Goal: Task Accomplishment & Management: Use online tool/utility

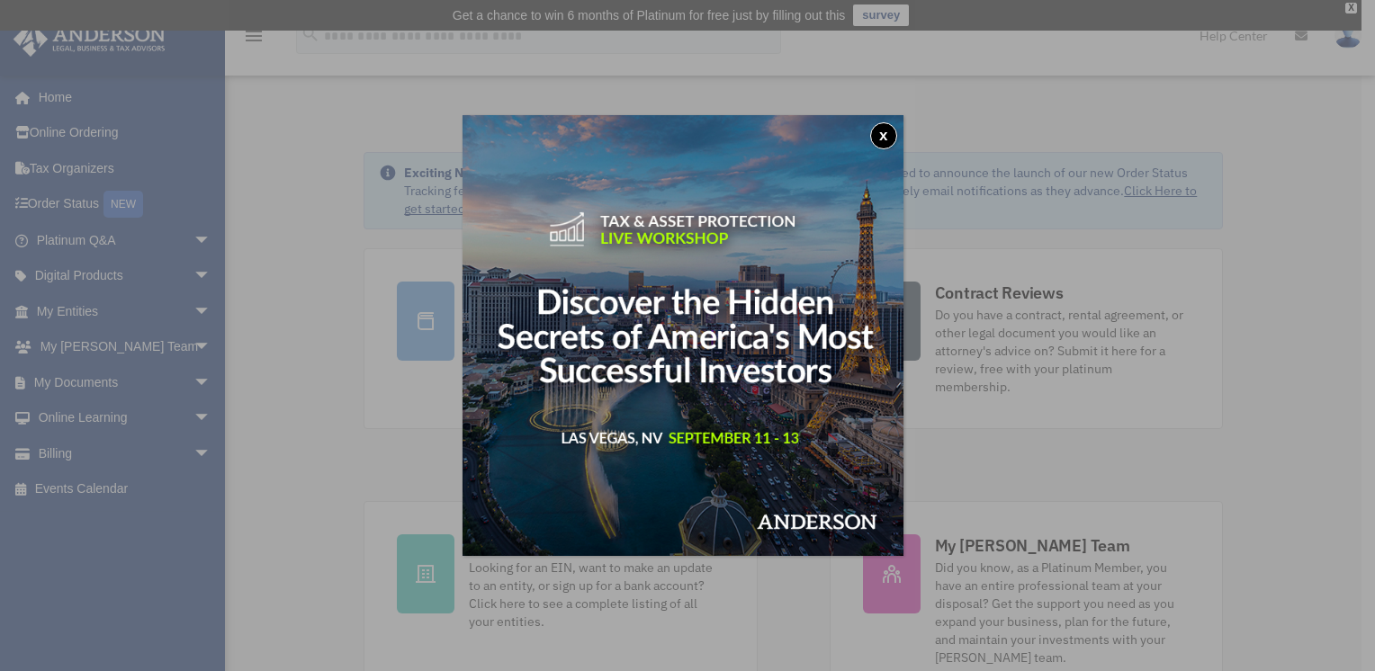
click at [892, 136] on button "x" at bounding box center [883, 135] width 27 height 27
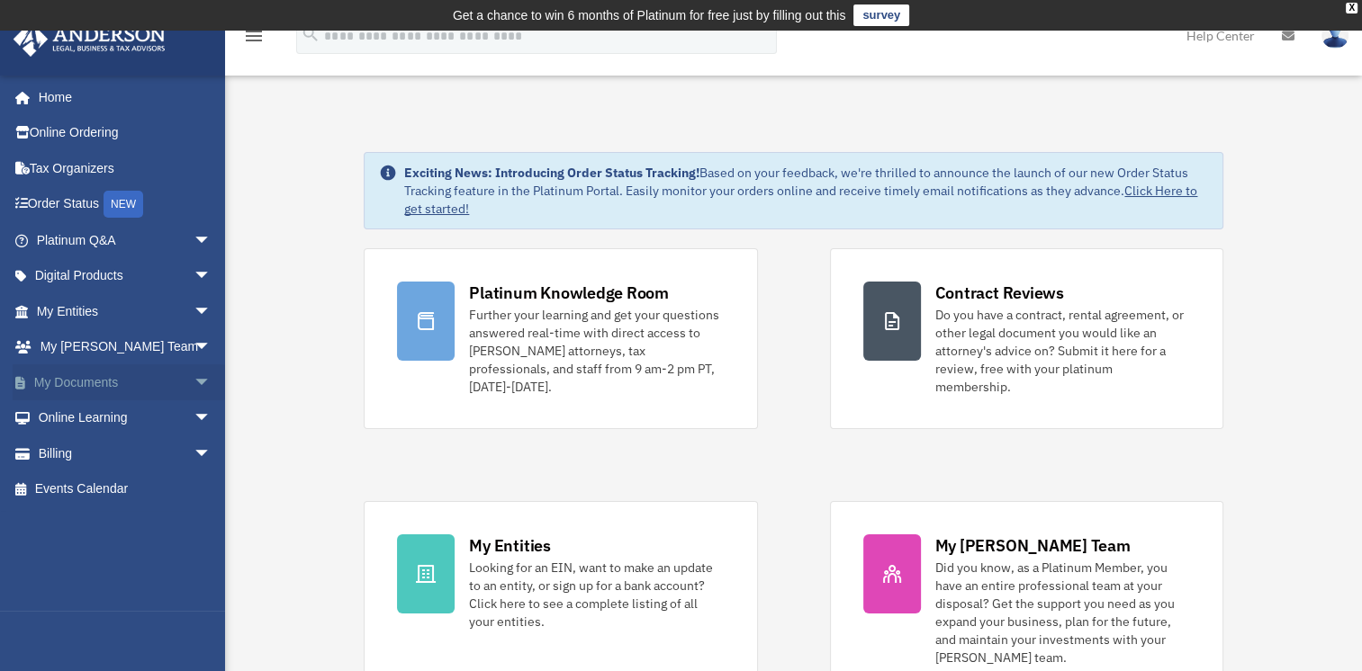
click at [87, 381] on link "My Documents arrow_drop_down" at bounding box center [126, 383] width 226 height 36
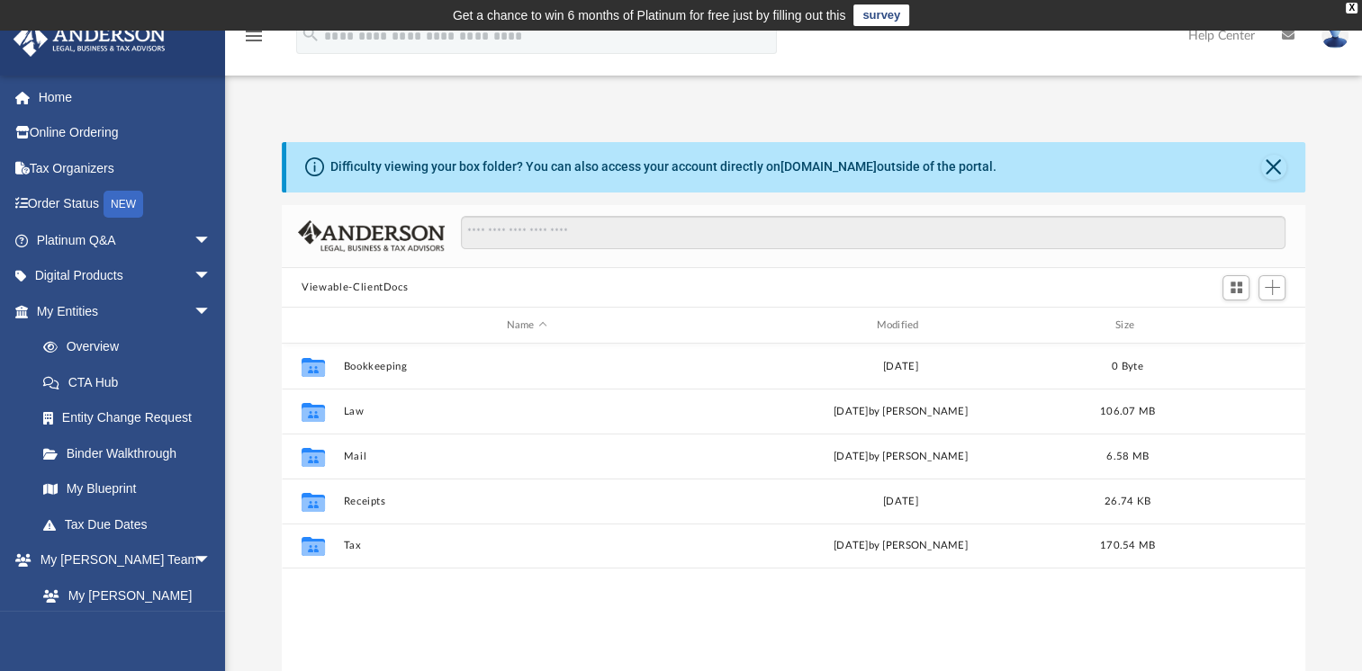
scroll to position [395, 1009]
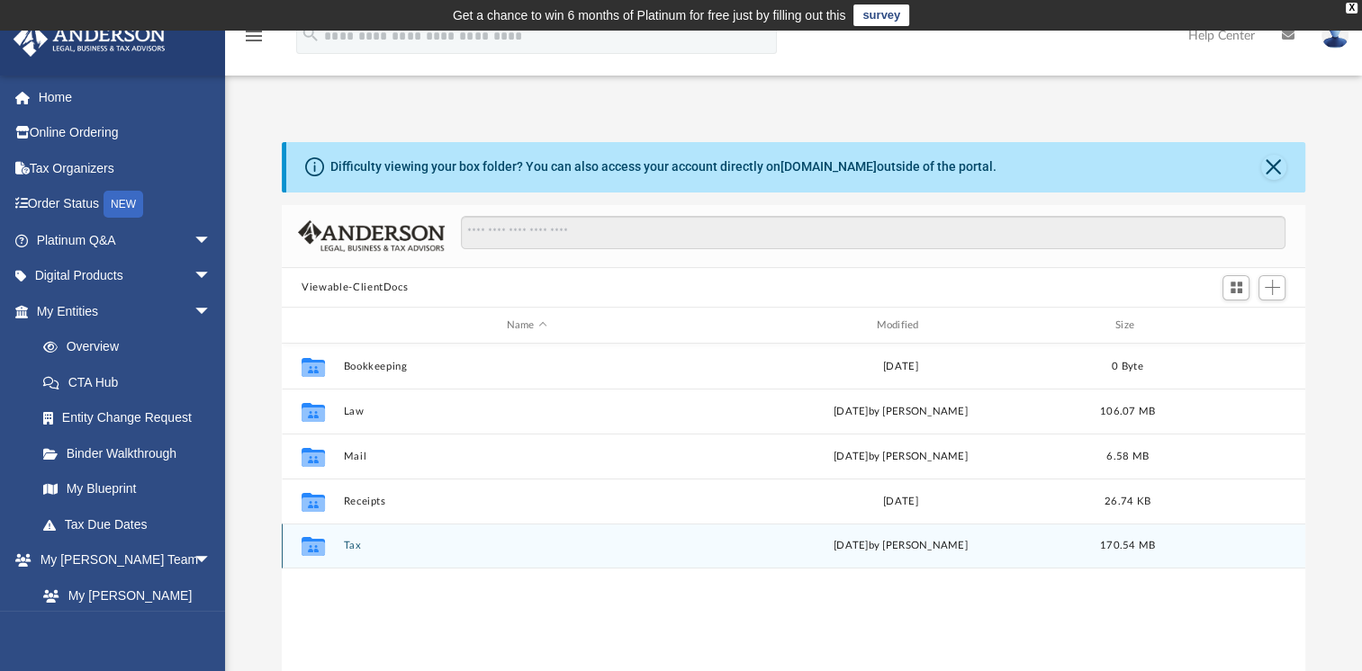
click at [346, 545] on button "Tax" at bounding box center [527, 546] width 366 height 12
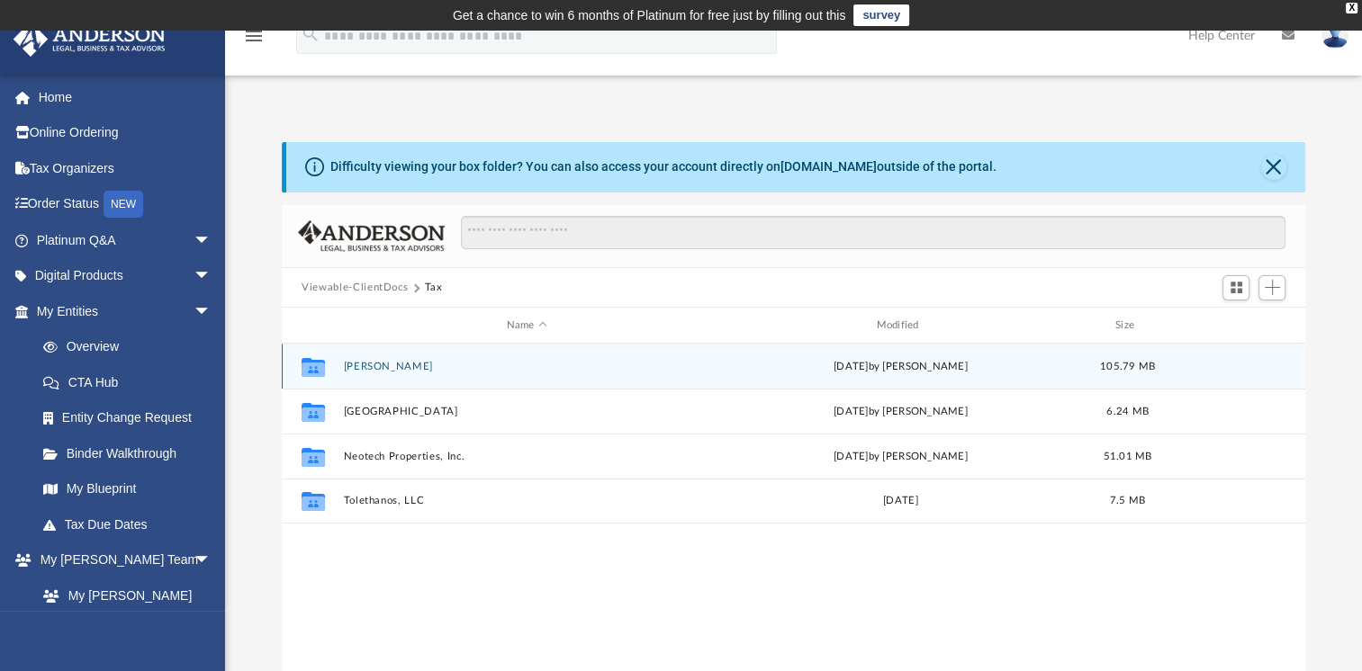
click at [408, 370] on button "[PERSON_NAME]" at bounding box center [527, 367] width 366 height 12
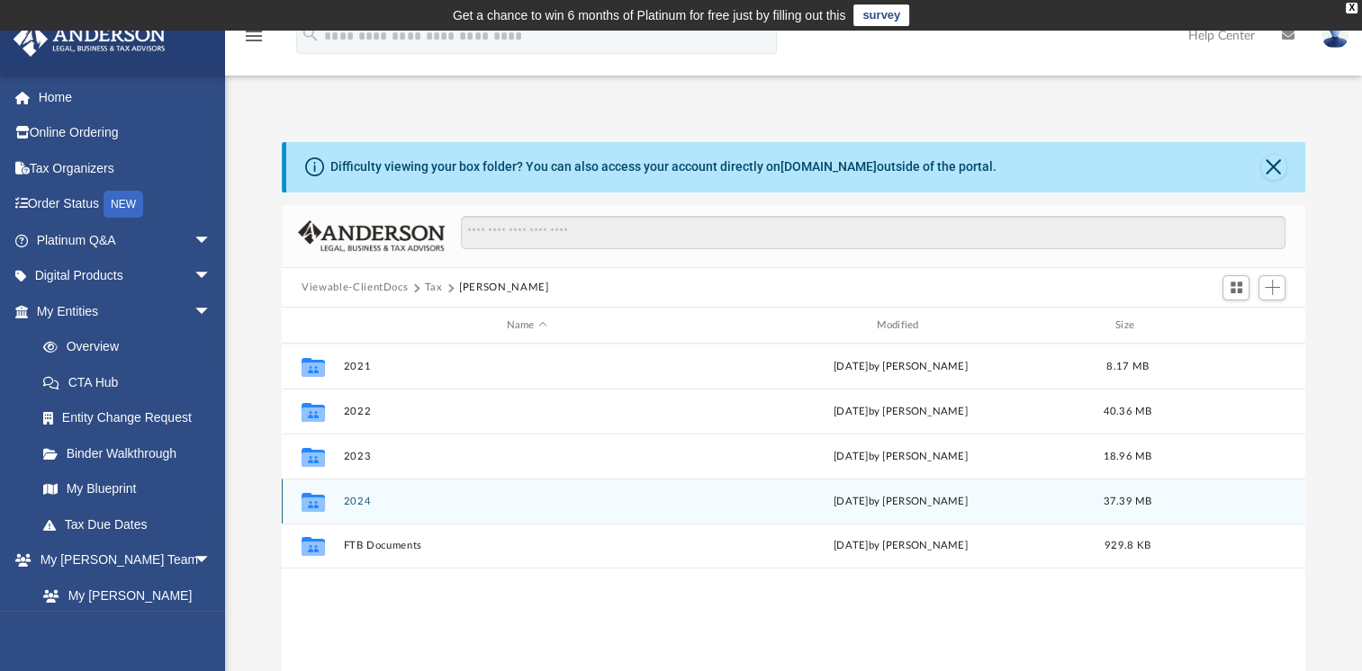
click at [355, 504] on button "2024" at bounding box center [527, 502] width 366 height 12
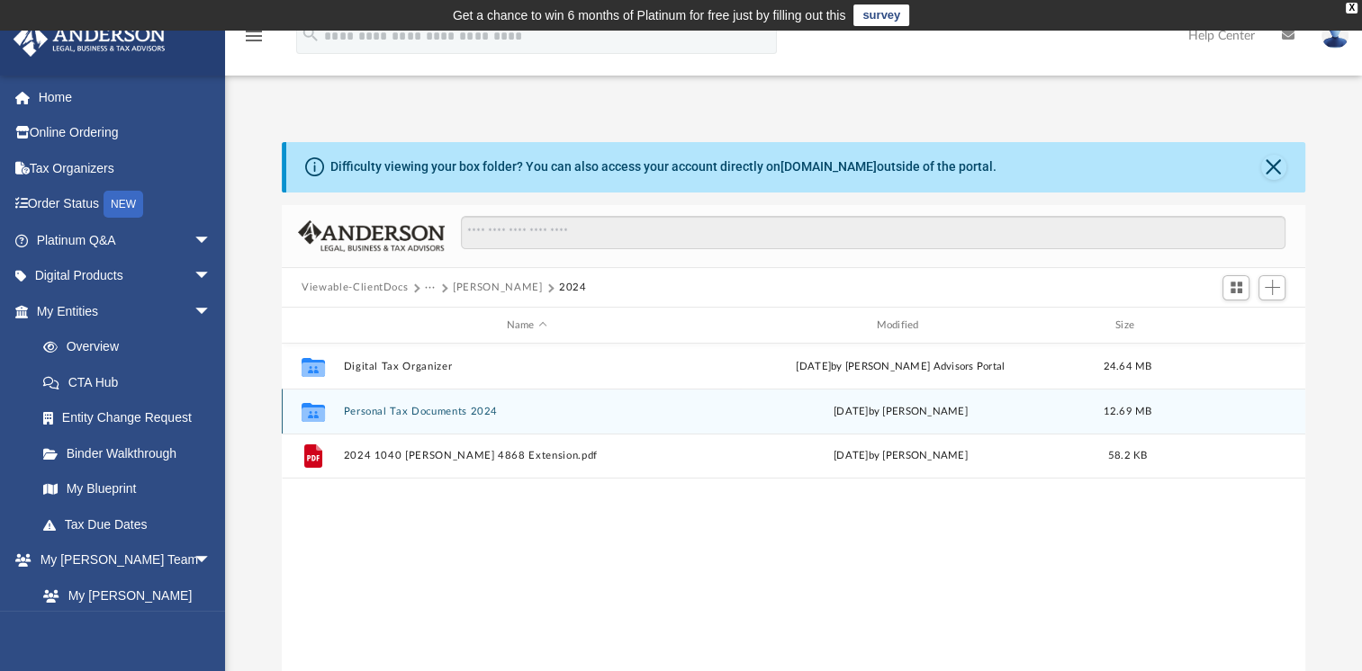
click at [389, 412] on button "Personal Tax Documents 2024" at bounding box center [527, 412] width 366 height 12
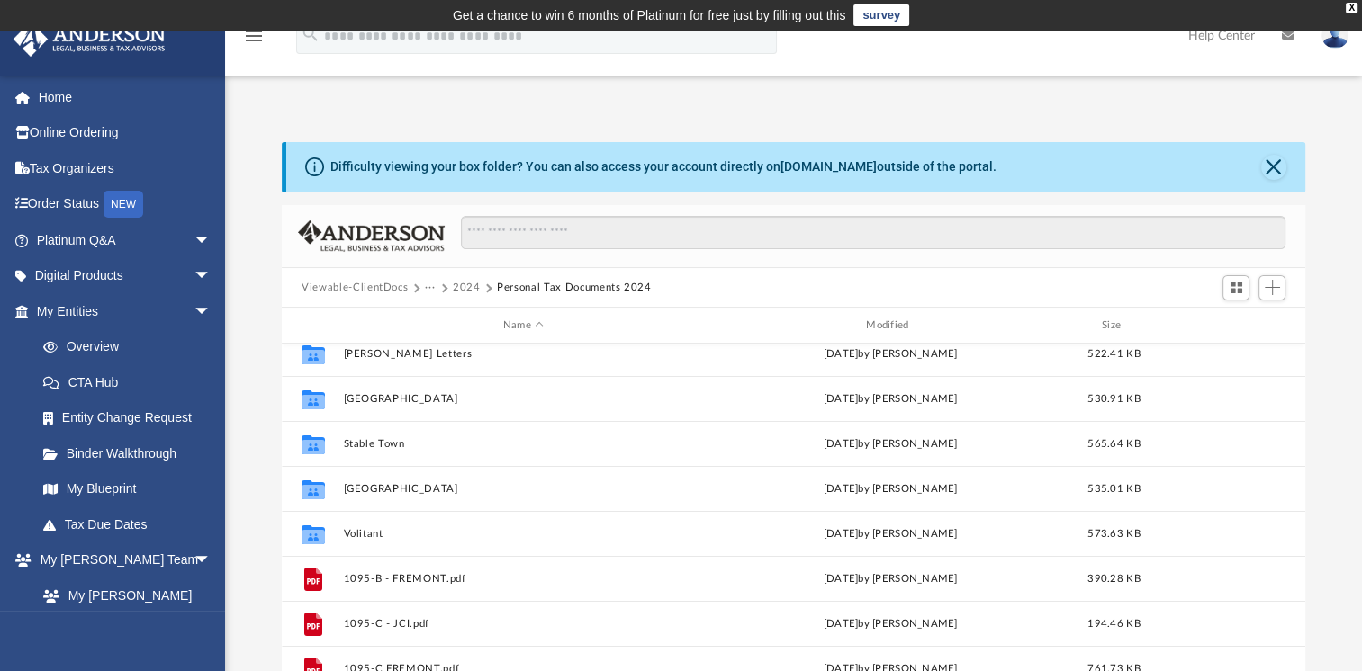
scroll to position [149, 0]
click at [369, 534] on div "Collaborated Folder 708 N 10th St LLC [DATE] by [PERSON_NAME] 1.13 MB Collabora…" at bounding box center [793, 530] width 1023 height 373
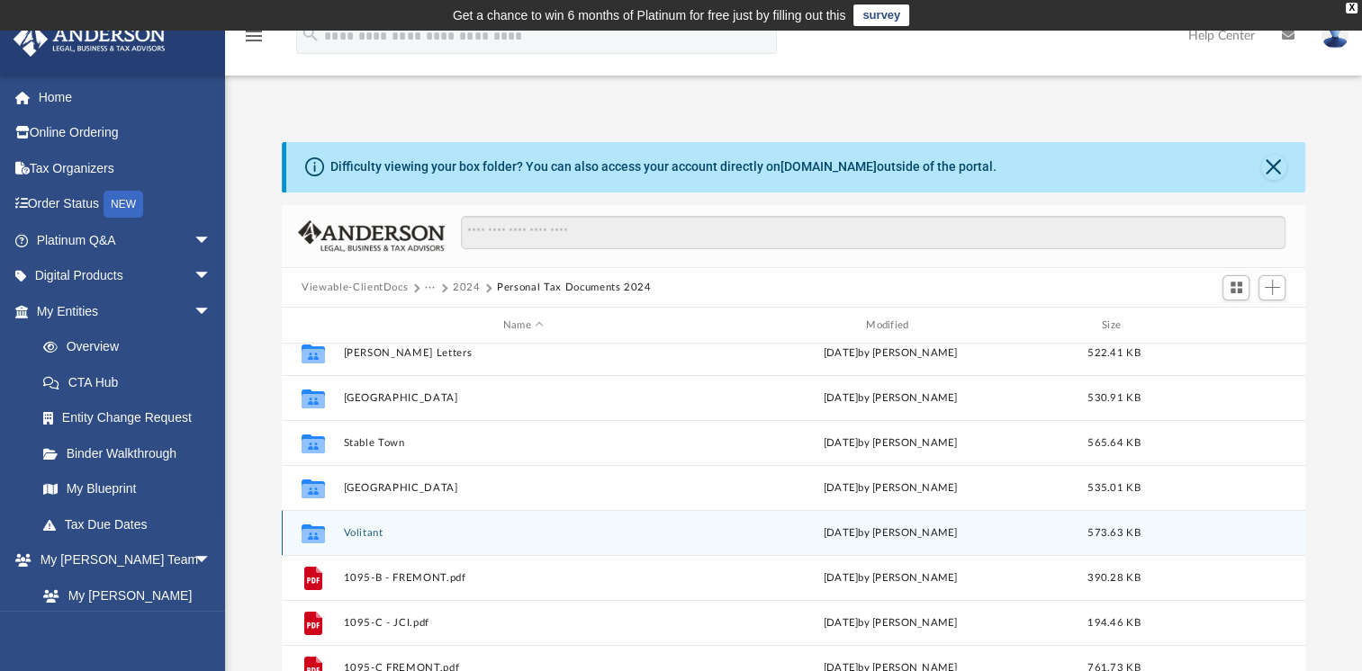
click at [357, 533] on button "Volitant" at bounding box center [523, 533] width 359 height 12
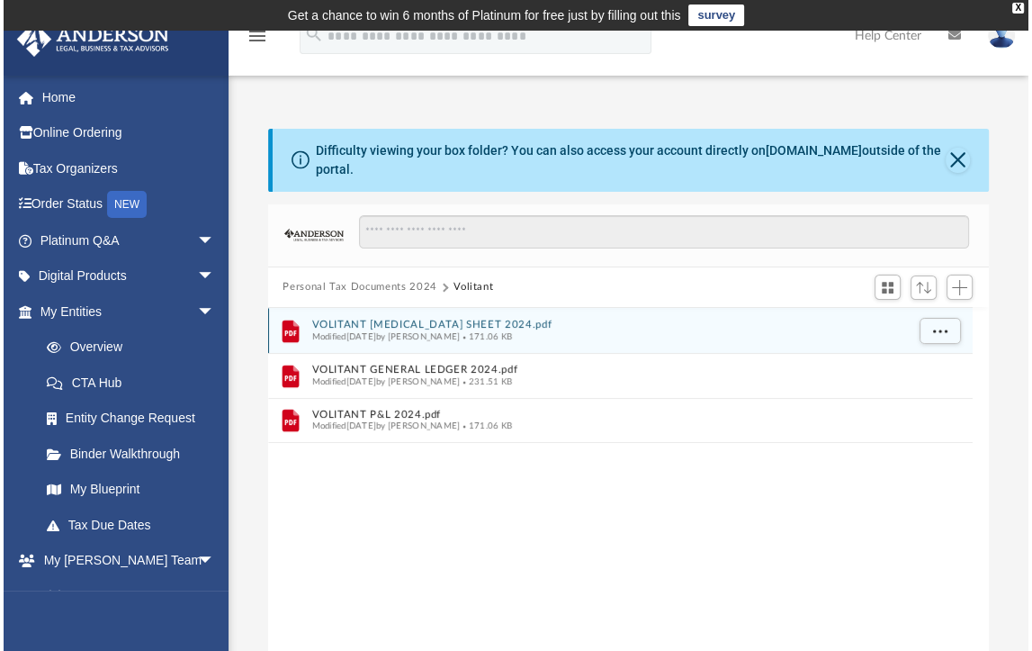
scroll to position [395, 713]
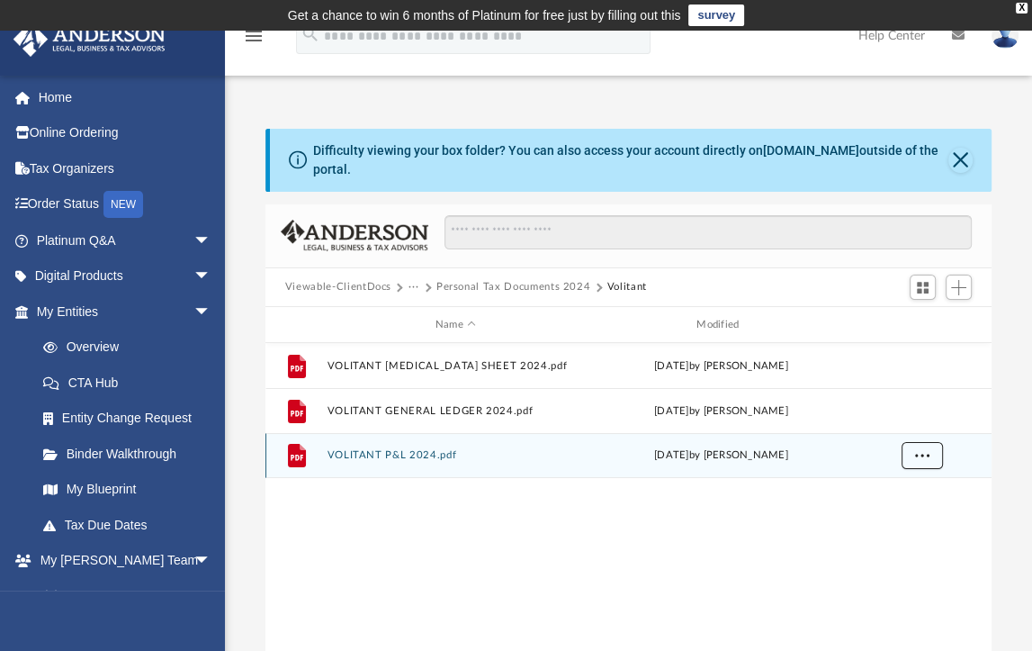
click at [930, 452] on button "More options" at bounding box center [921, 456] width 41 height 27
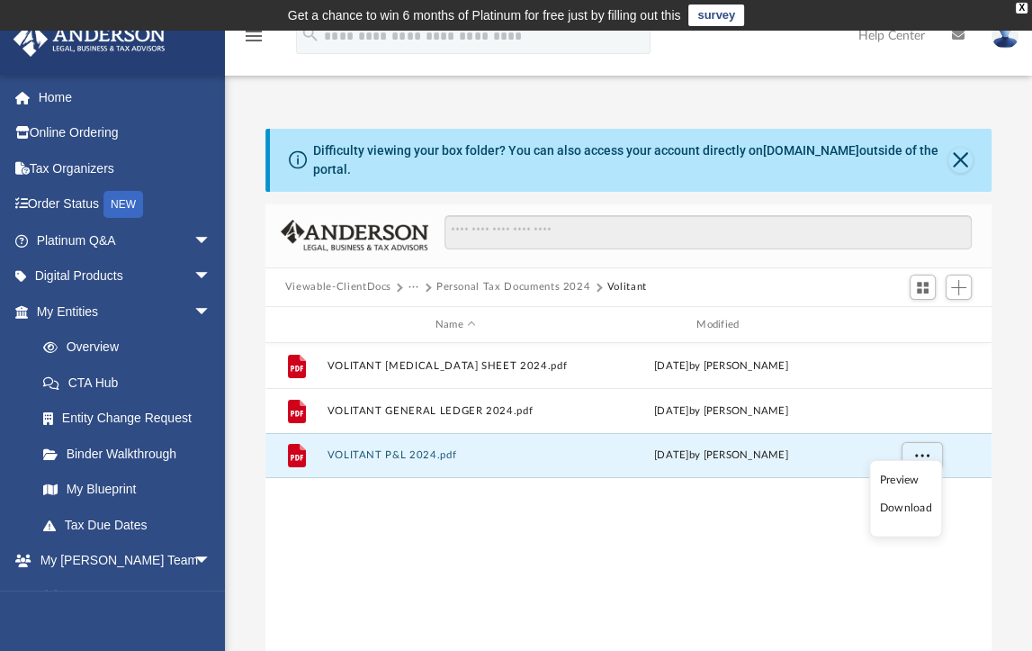
click at [644, 518] on div "File VOLITANT [MEDICAL_DATA] SHEET 2024.pdf [DATE] by [PERSON_NAME] File VOLITA…" at bounding box center [629, 529] width 726 height 373
click at [955, 280] on span "Add" at bounding box center [958, 287] width 15 height 15
click at [920, 310] on li "Upload" at bounding box center [934, 310] width 58 height 19
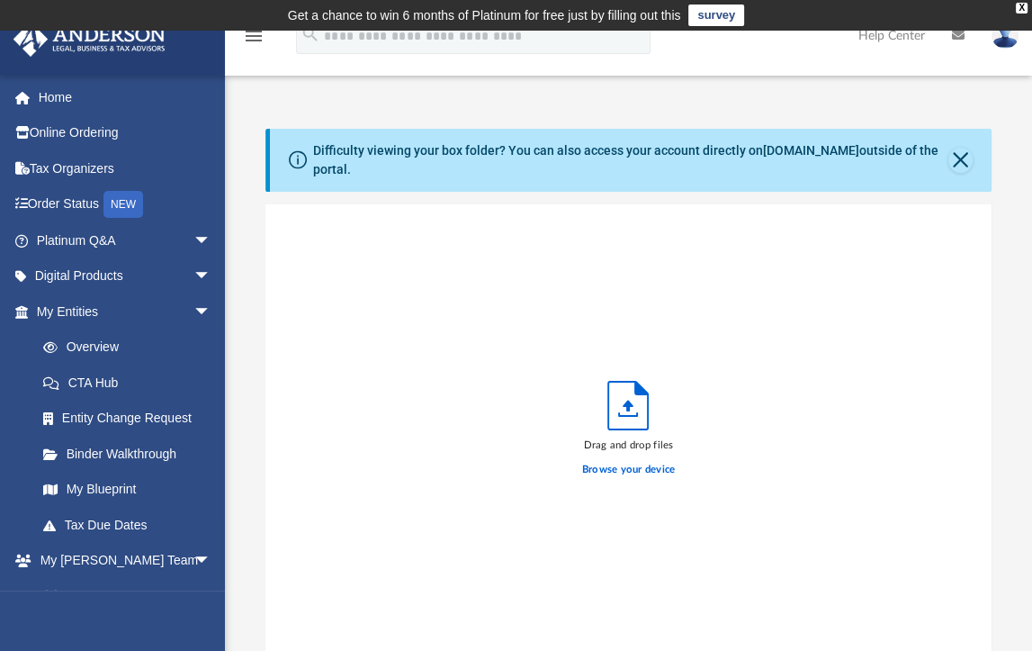
scroll to position [443, 713]
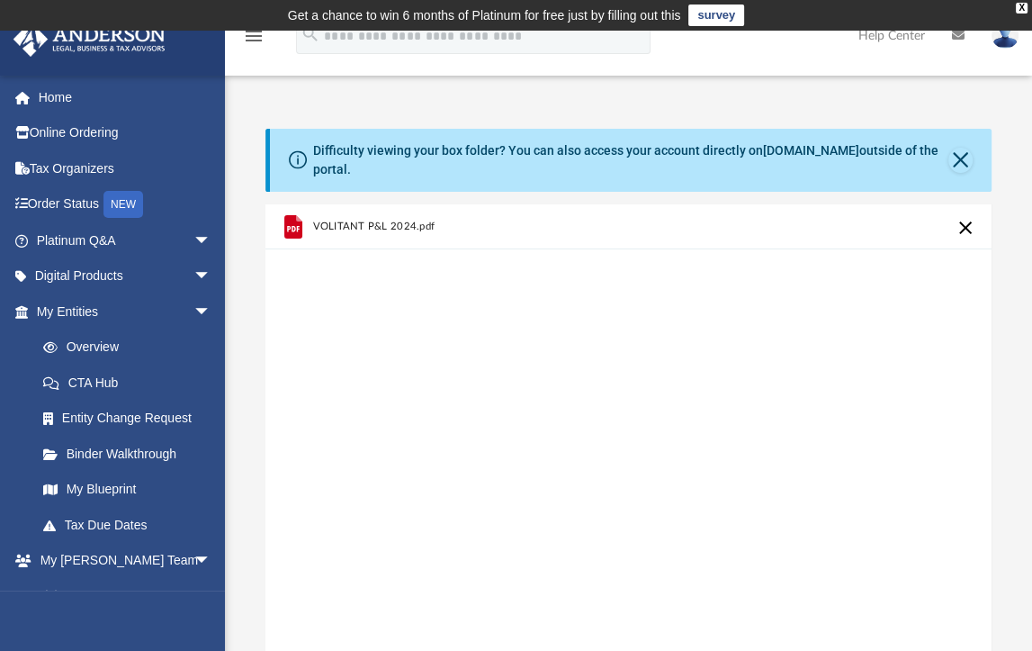
click at [970, 217] on button "Cancel this upload" at bounding box center [966, 228] width 22 height 22
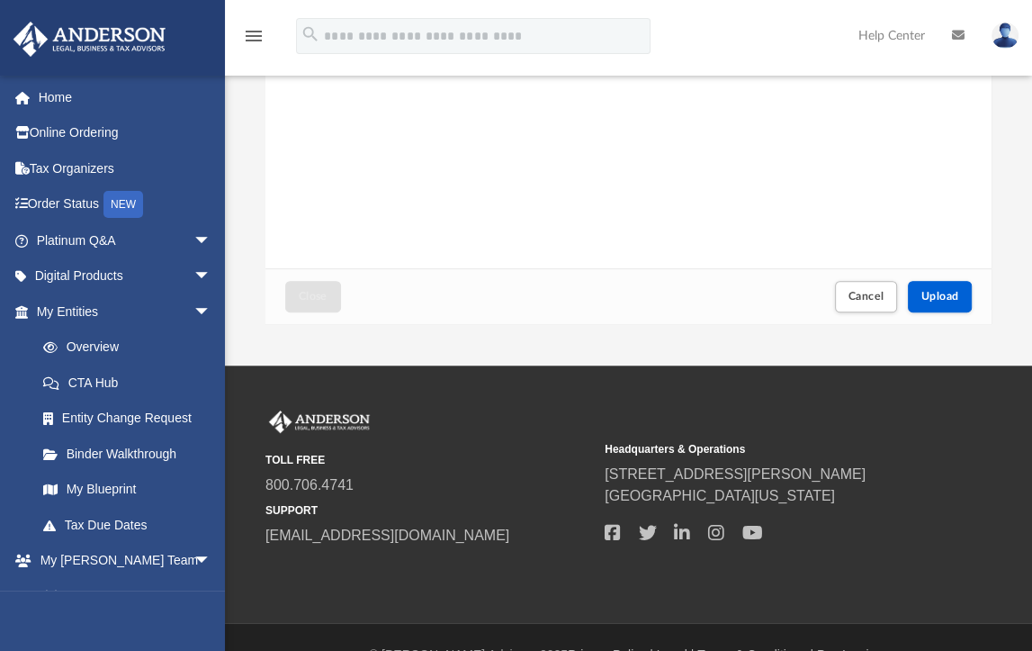
scroll to position [416, 0]
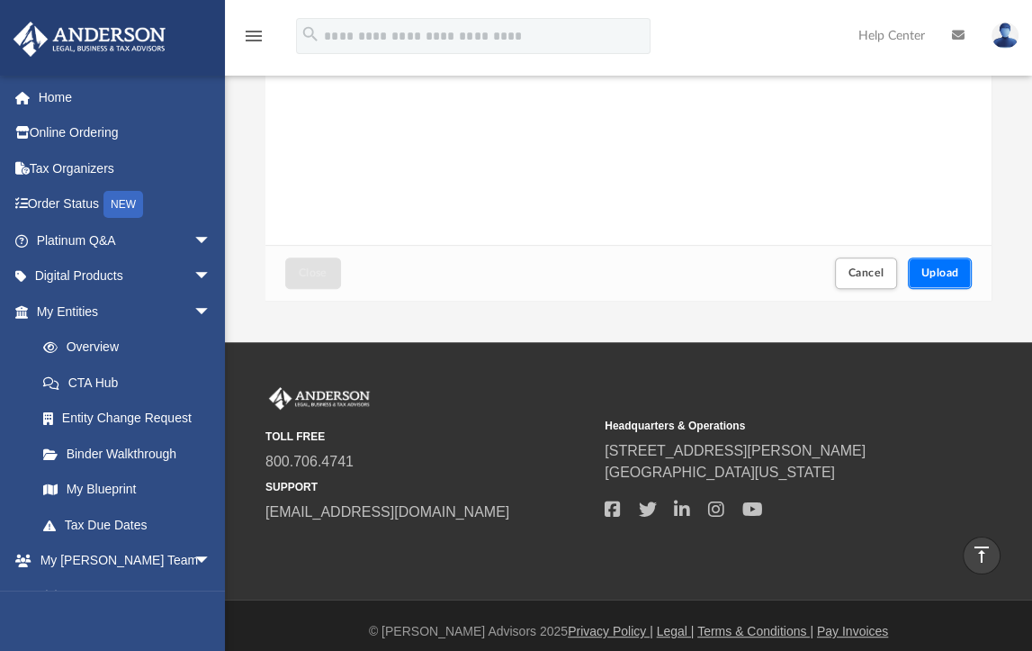
click at [943, 257] on button "Upload" at bounding box center [940, 273] width 65 height 32
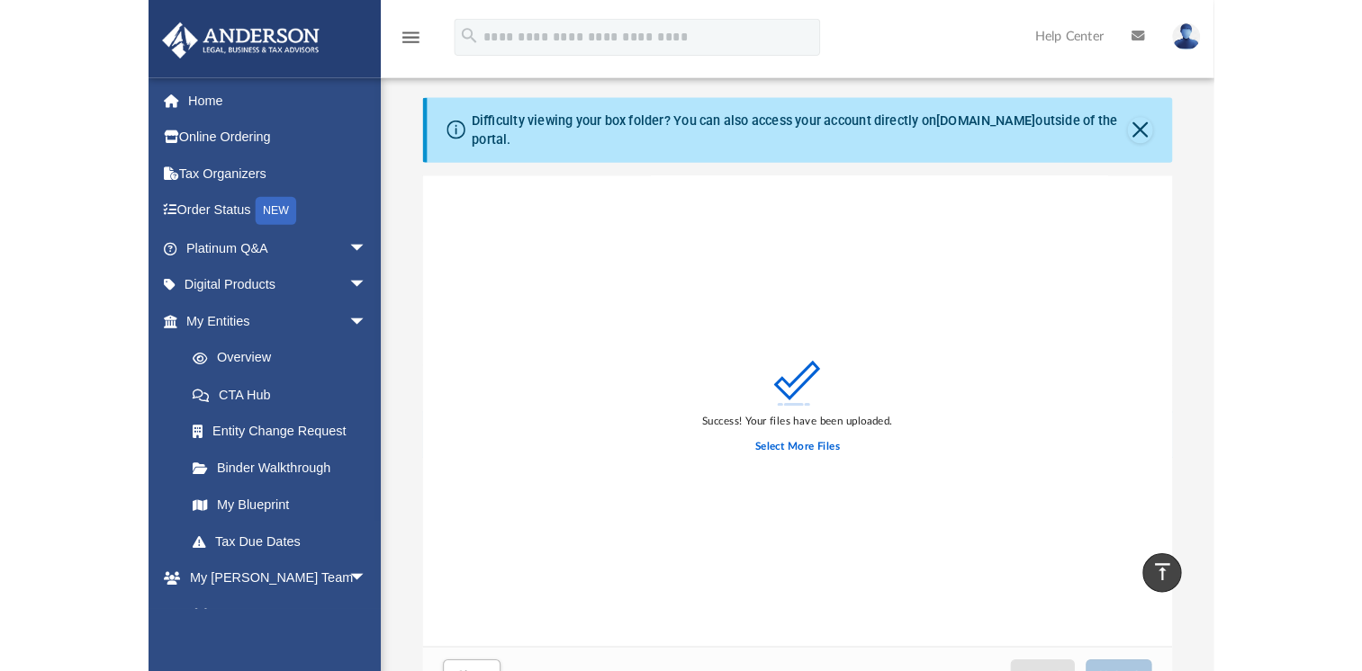
scroll to position [0, 0]
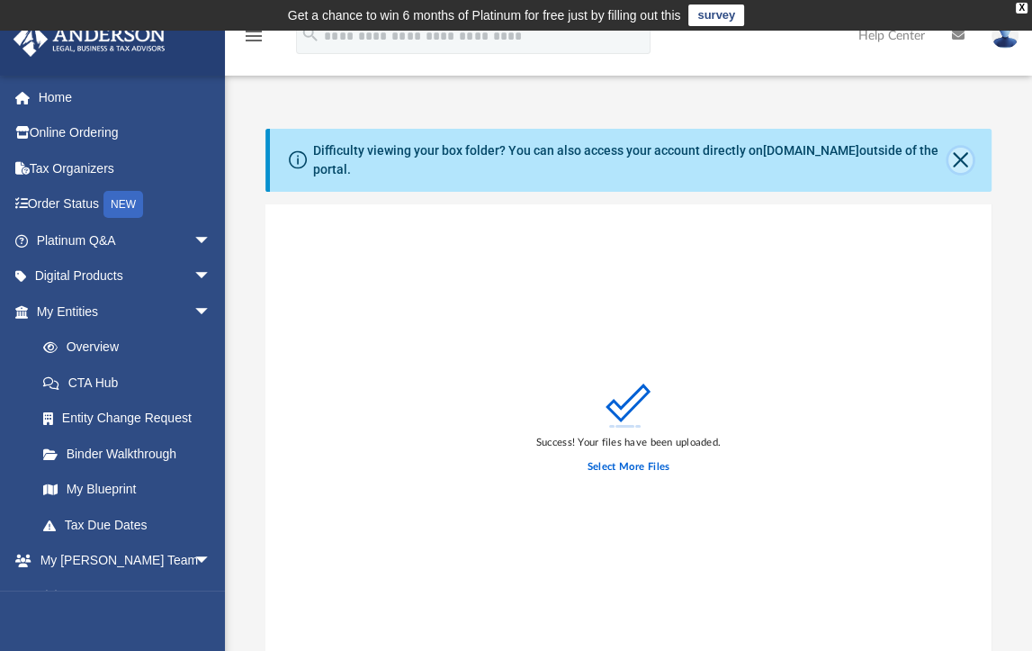
click at [961, 157] on button "Close" at bounding box center [961, 160] width 24 height 25
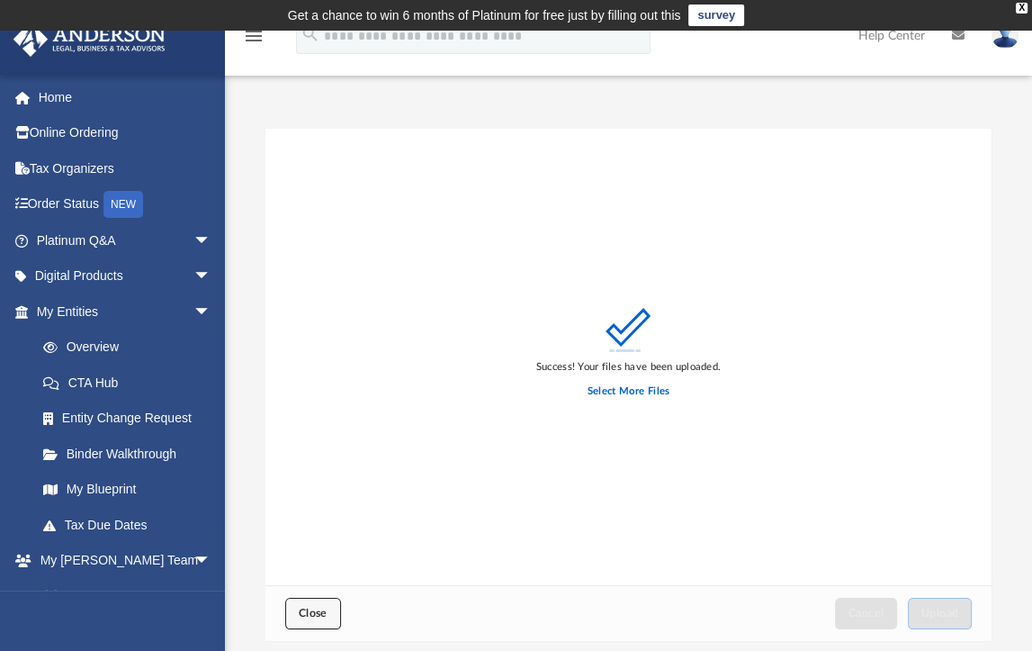
click at [338, 616] on button "Close" at bounding box center [313, 614] width 56 height 32
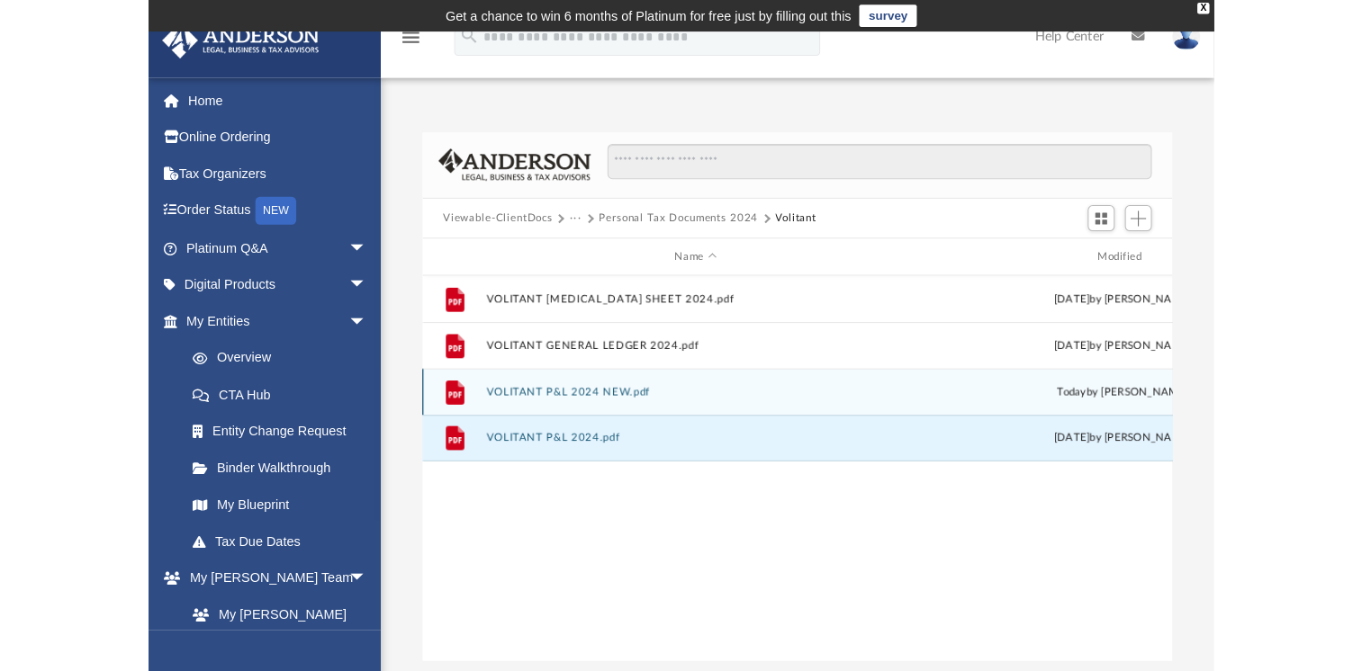
scroll to position [395, 1009]
